Goal: Navigation & Orientation: Find specific page/section

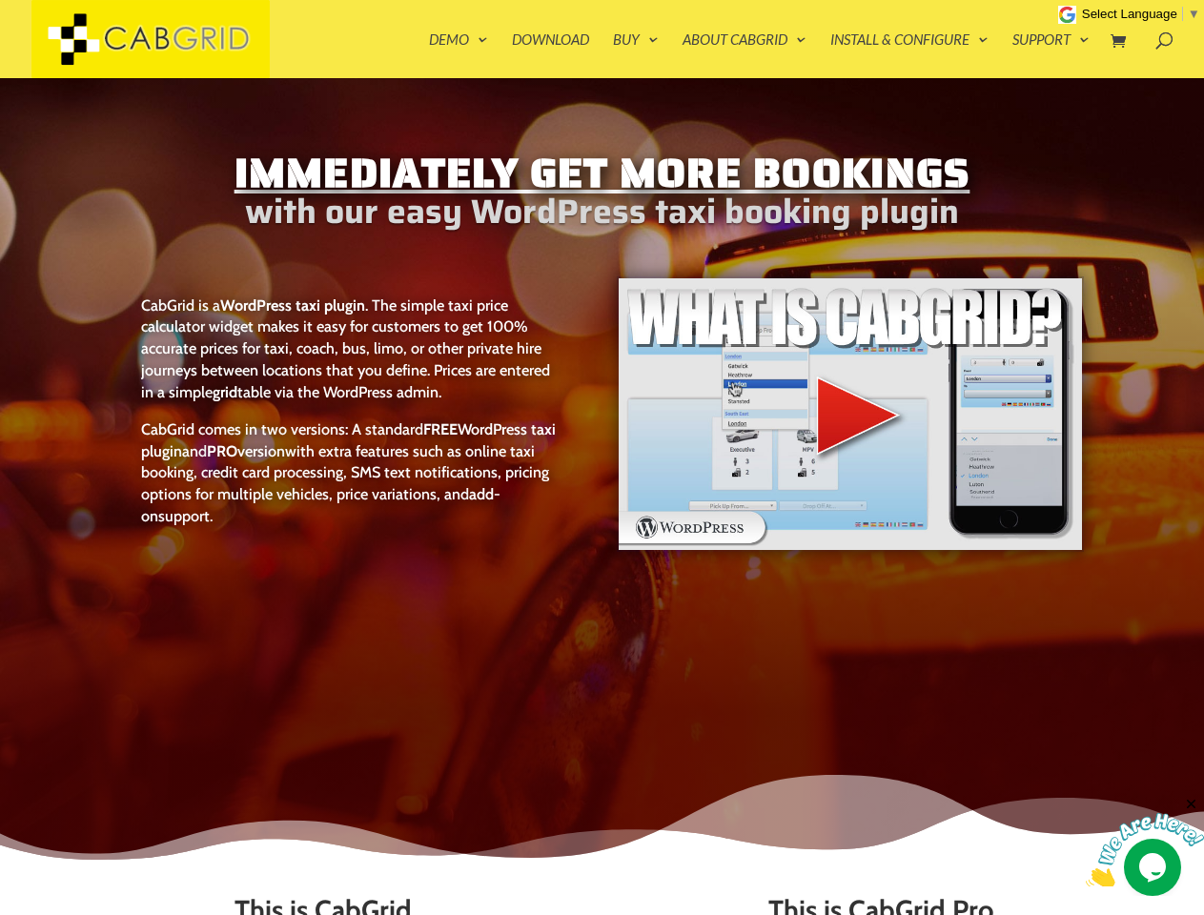
click at [602, 458] on div "CabGrid is a WordPress taxi plugin . The simple taxi price calculator widget ma…" at bounding box center [601, 466] width 963 height 428
click at [602, 39] on li "Download" at bounding box center [561, 55] width 98 height 46
click at [1141, 13] on span "Select Language" at bounding box center [1129, 14] width 95 height 14
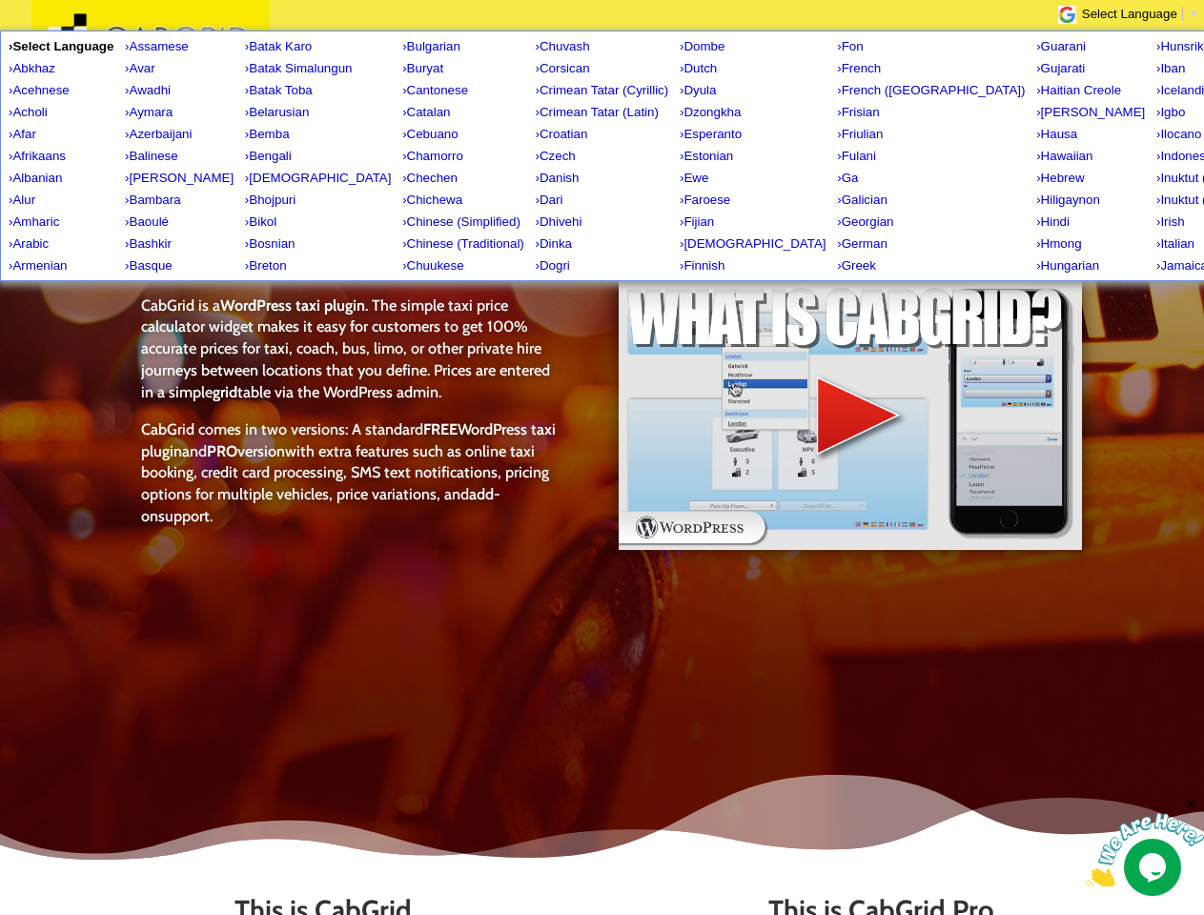
click at [1145, 841] on img at bounding box center [1145, 850] width 118 height 75
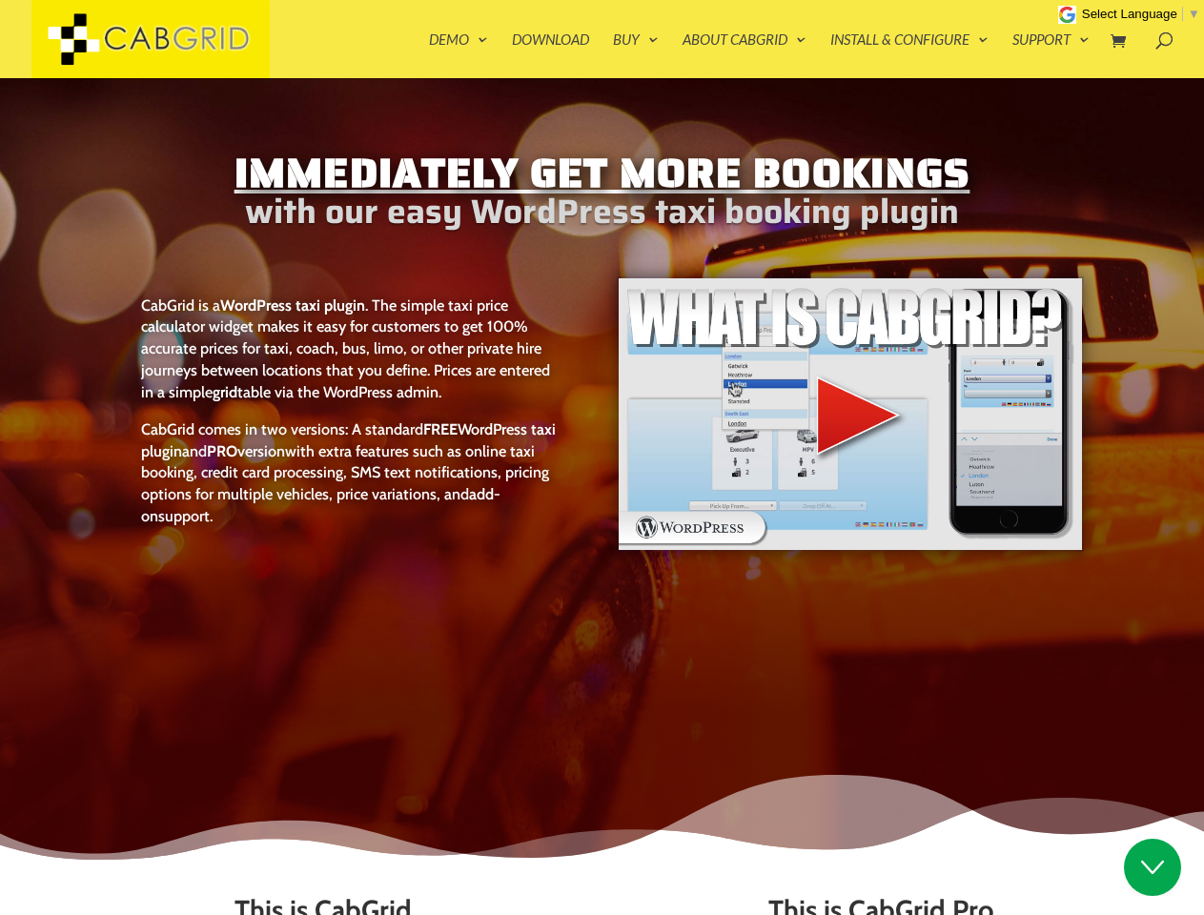
click at [1192, 805] on div "Immediately Get More Bookings with our easy WordPress taxi booking plugin CabGr…" at bounding box center [602, 474] width 1204 height 792
